Goal: Check status: Check status

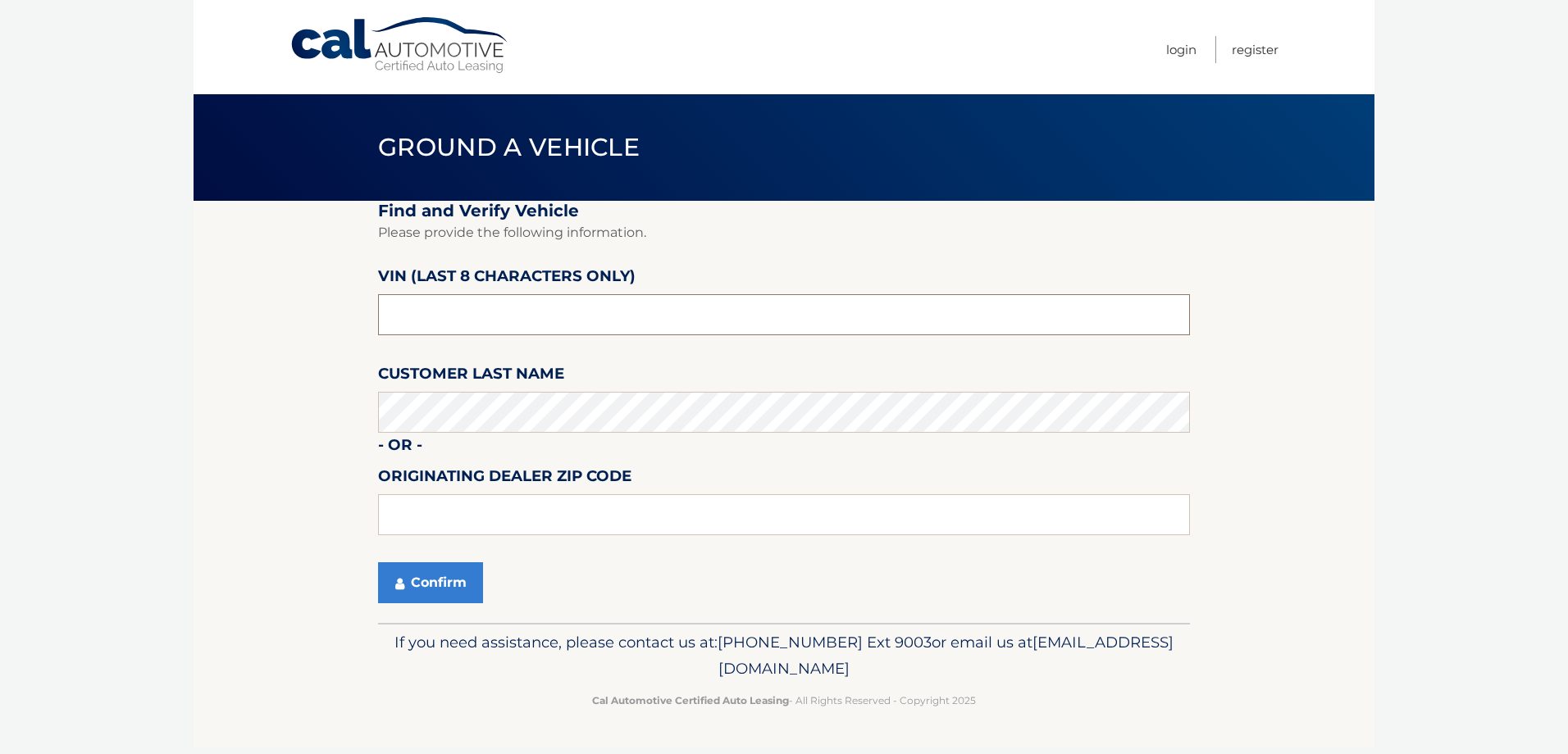
click at [414, 307] on input "text" at bounding box center [784, 315] width 811 height 41
drag, startPoint x: 433, startPoint y: 318, endPoint x: 339, endPoint y: 320, distance: 94.0
click at [339, 320] on section "Find and Verify Vehicle Please provide the following information. VIN (last 8 c…" at bounding box center [784, 412] width 1181 height 422
type input "NM071864"
click at [430, 576] on button "Confirm" at bounding box center [431, 583] width 105 height 41
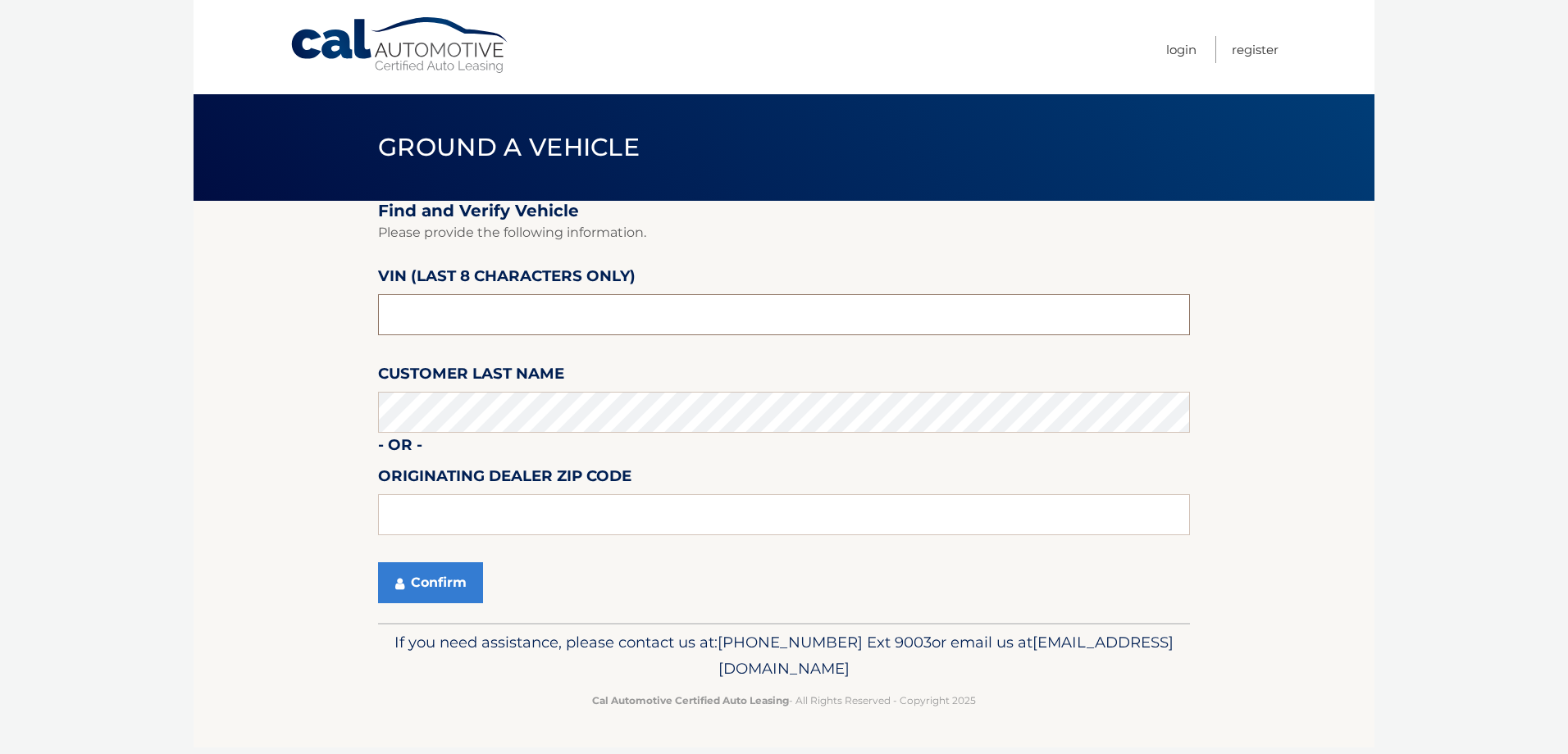
click at [496, 316] on input "text" at bounding box center [784, 315] width 811 height 41
click at [407, 298] on input "text" at bounding box center [784, 315] width 811 height 41
click at [490, 311] on input "text" at bounding box center [784, 315] width 811 height 41
drag, startPoint x: 474, startPoint y: 317, endPoint x: 307, endPoint y: 319, distance: 167.0
click at [307, 319] on section "Find and Verify Vehicle Please provide the following information. VIN (last 8 c…" at bounding box center [784, 412] width 1181 height 422
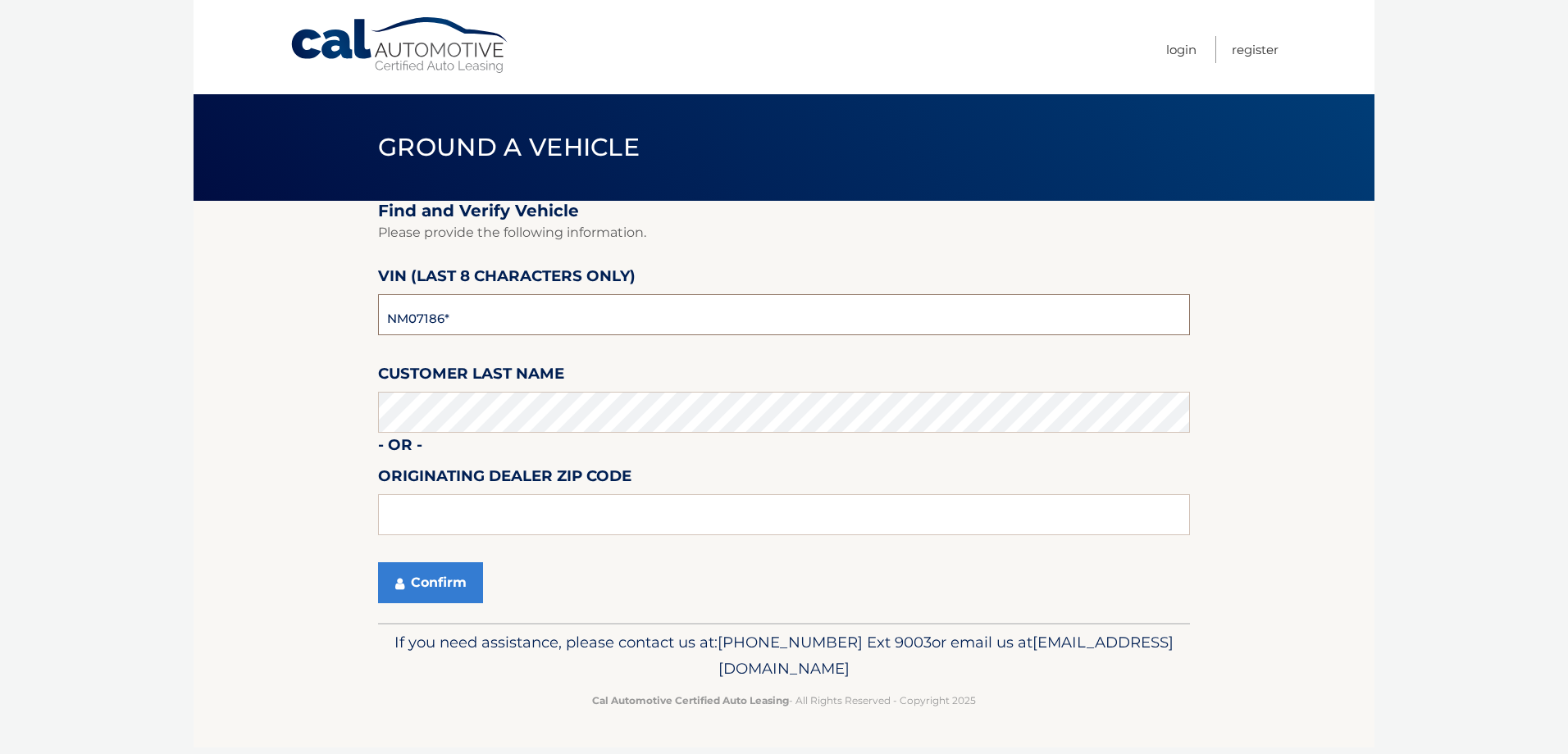
type input "NM071864"
click at [421, 593] on button "Confirm" at bounding box center [431, 583] width 105 height 41
click at [425, 590] on button "Confirm" at bounding box center [431, 583] width 105 height 41
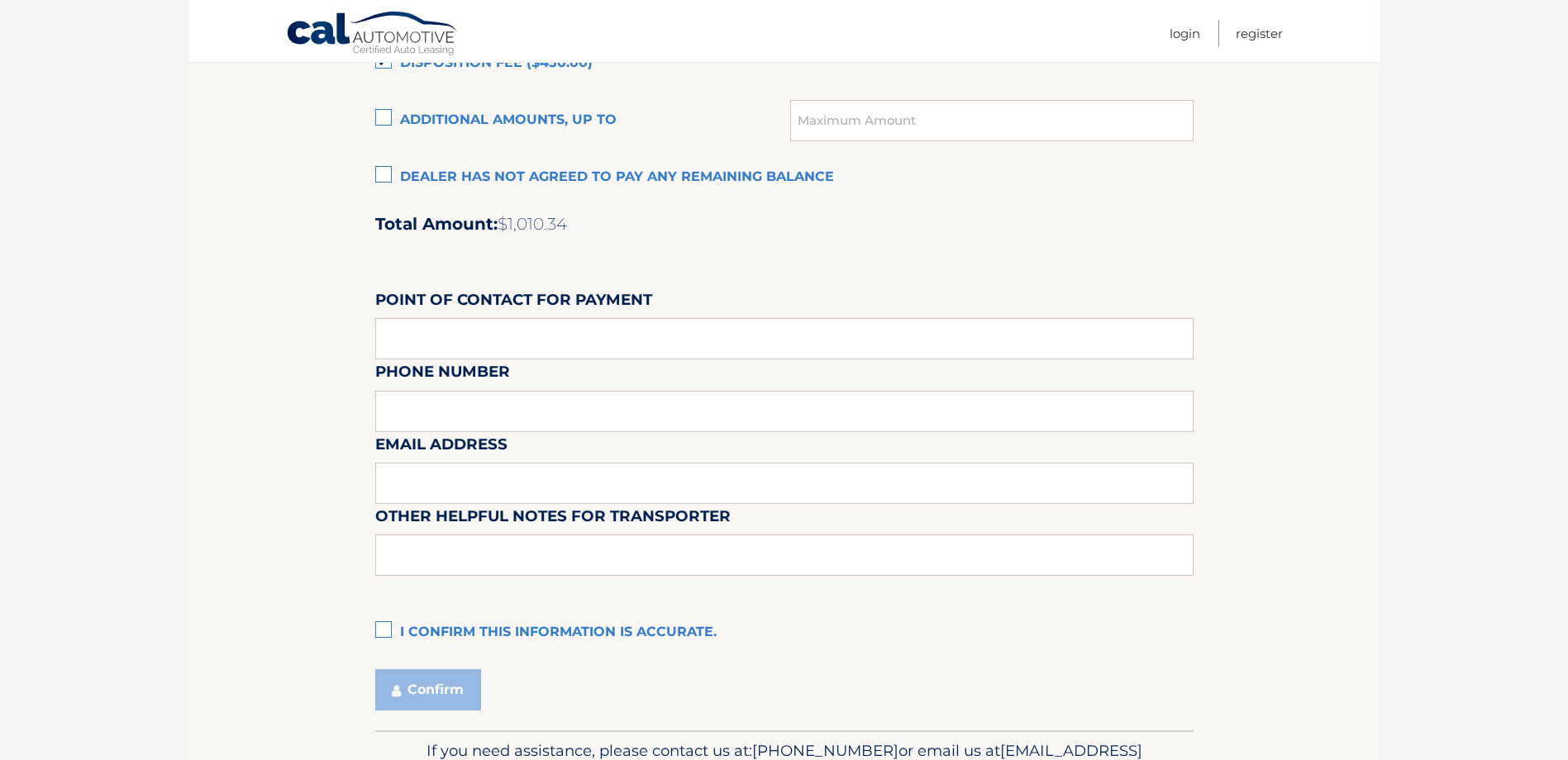
scroll to position [1323, 0]
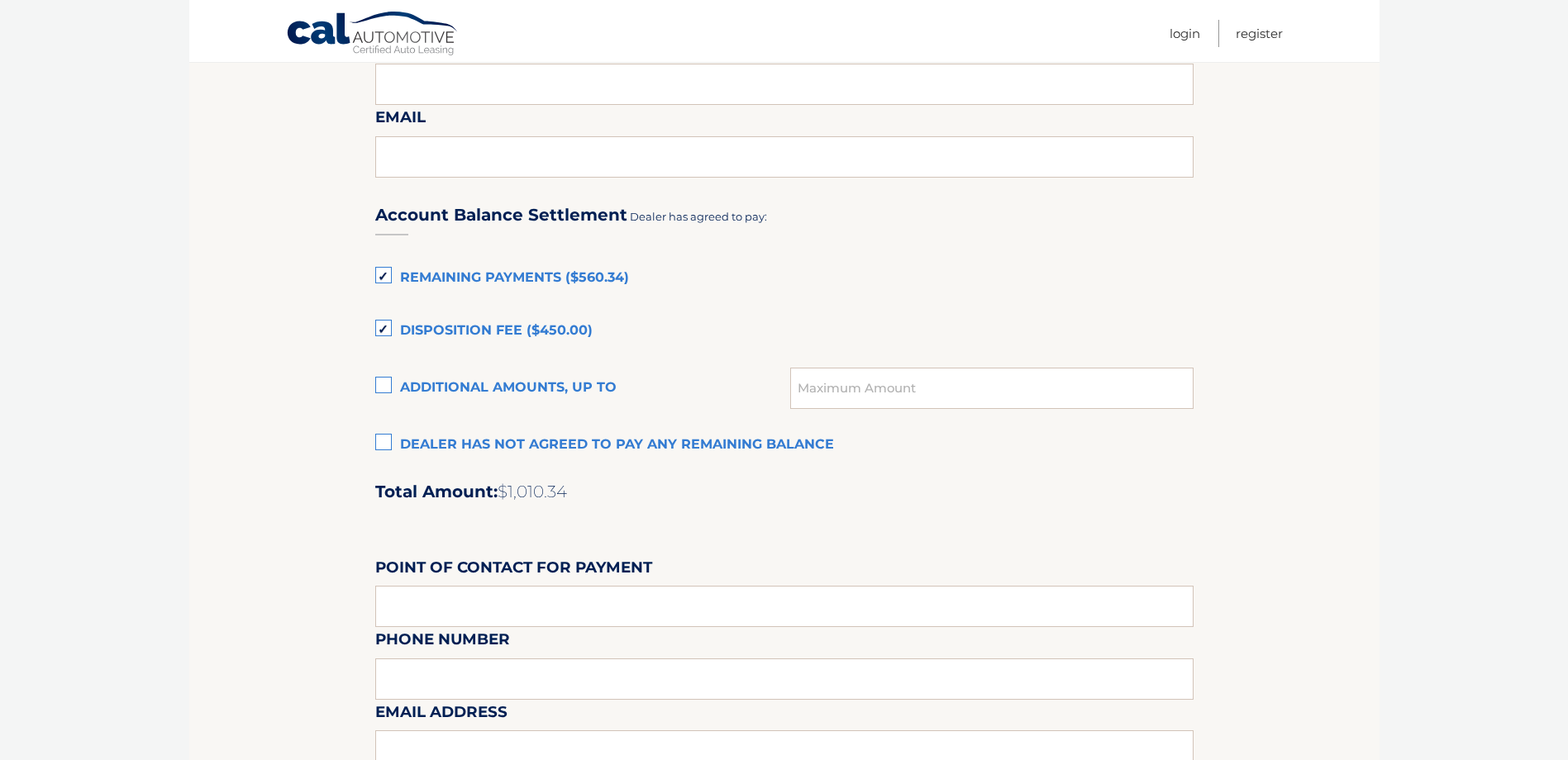
scroll to position [992, 0]
